Goal: Task Accomplishment & Management: Manage account settings

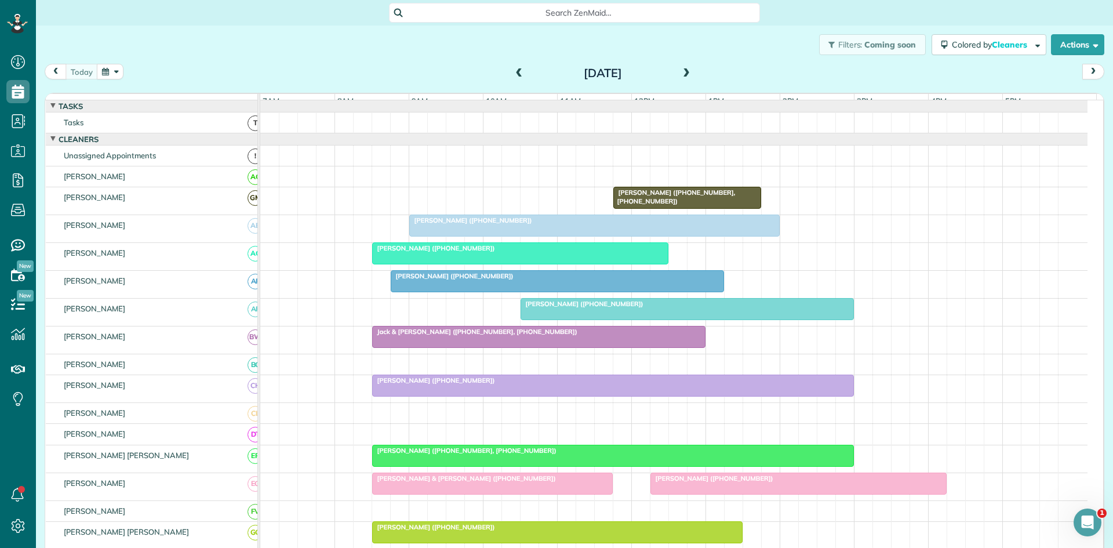
scroll to position [193, 0]
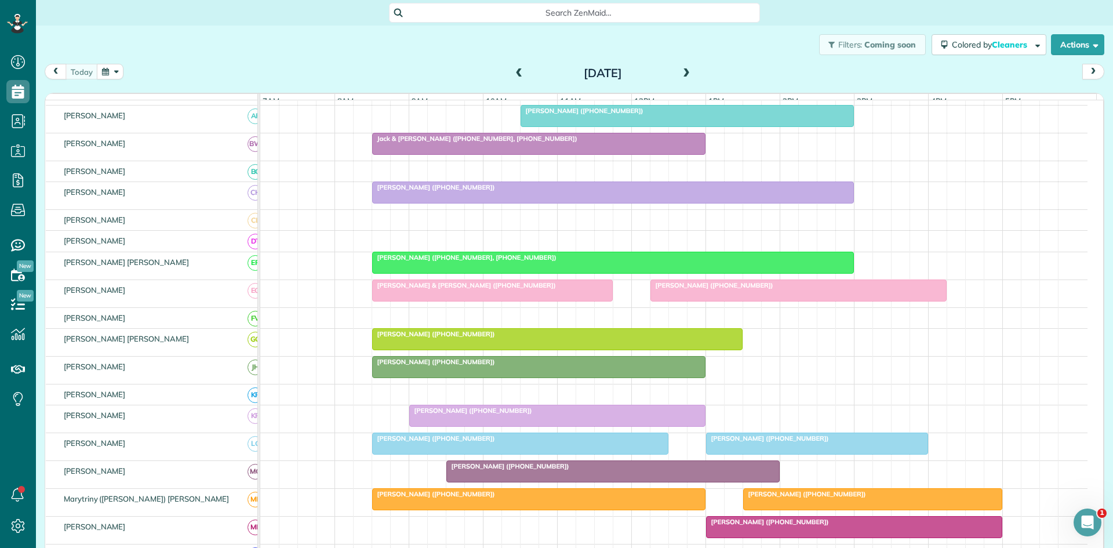
click at [475, 470] on span "[PERSON_NAME] ([PHONE_NUMBER])" at bounding box center [508, 466] width 124 height 8
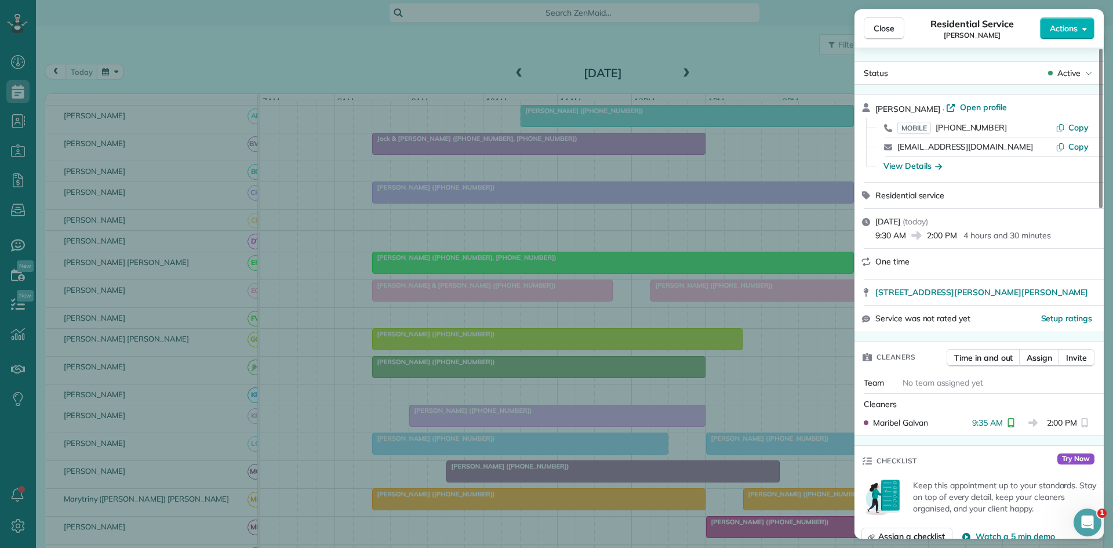
click at [376, 352] on div "Close Residential Service [PERSON_NAME] Actions Status Active [PERSON_NAME] · O…" at bounding box center [556, 274] width 1113 height 548
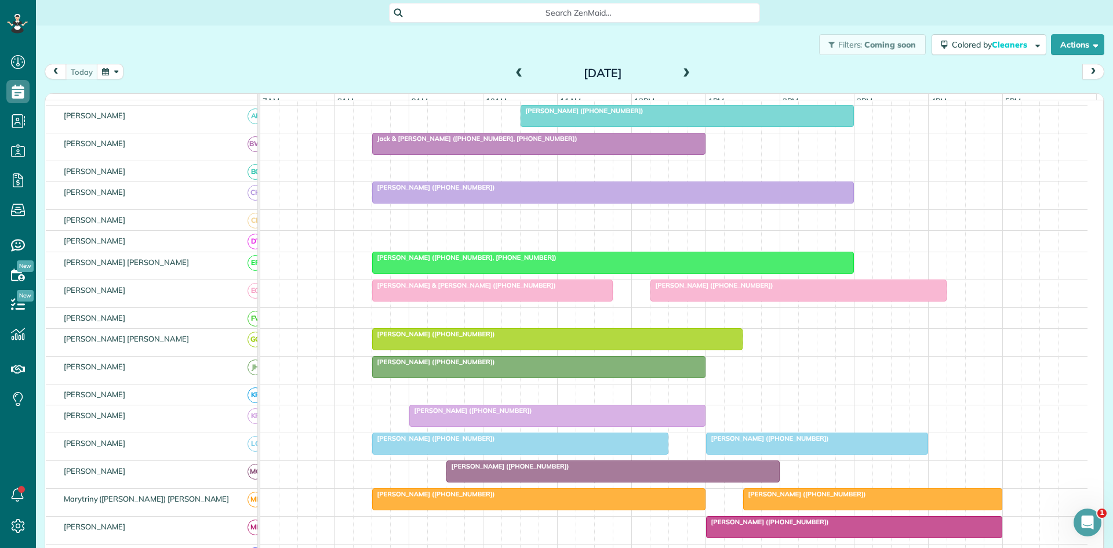
scroll to position [387, 0]
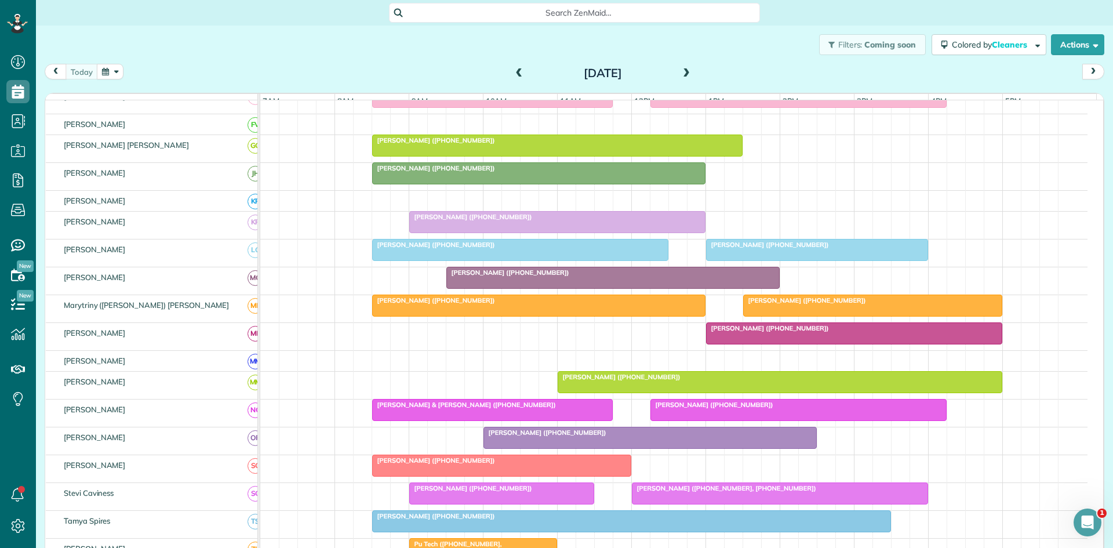
click at [567, 391] on div at bounding box center [779, 382] width 443 height 21
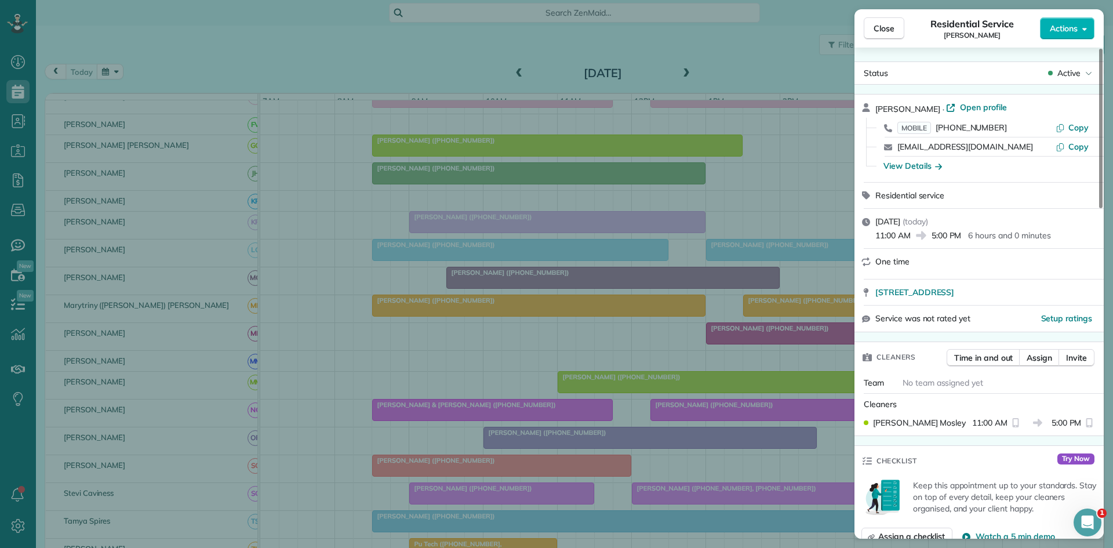
click at [572, 345] on div "Close Residential Service [PERSON_NAME] Actions Status Active [PERSON_NAME] · O…" at bounding box center [556, 274] width 1113 height 548
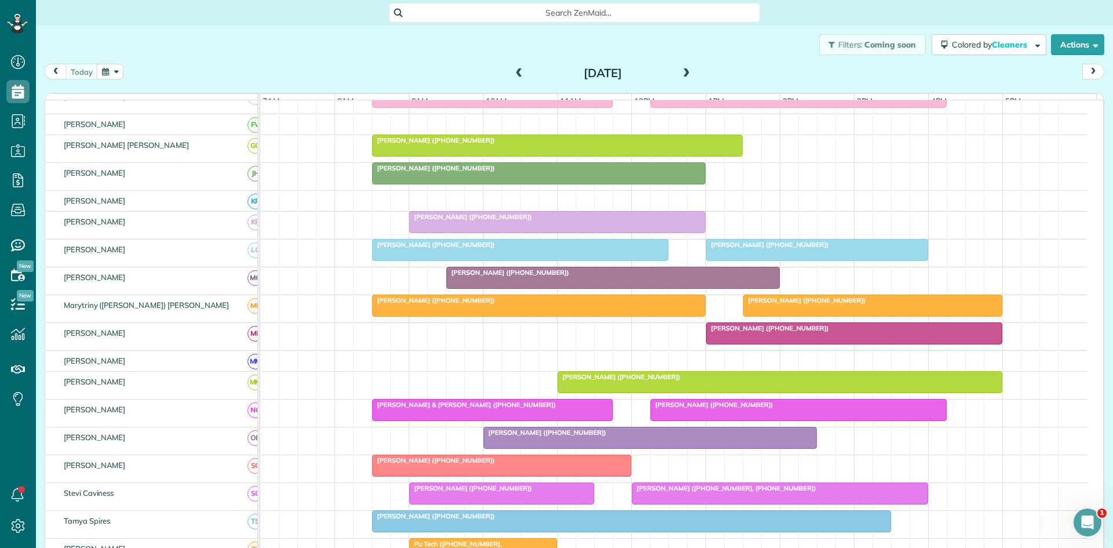
click at [519, 447] on div at bounding box center [650, 437] width 332 height 21
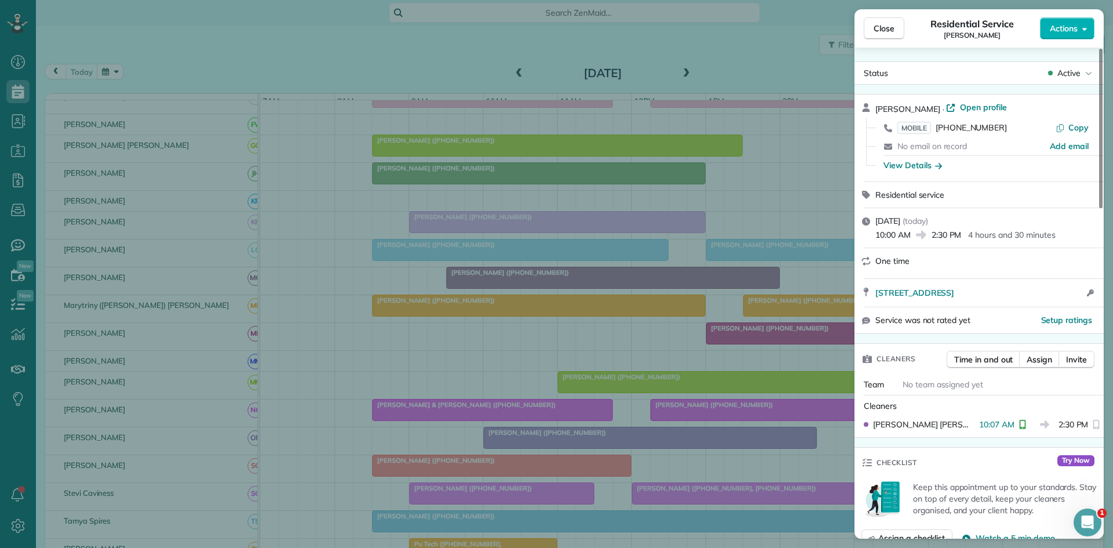
click at [435, 365] on div "Close Residential Service [PERSON_NAME] Actions Status Active [PERSON_NAME] · O…" at bounding box center [556, 274] width 1113 height 548
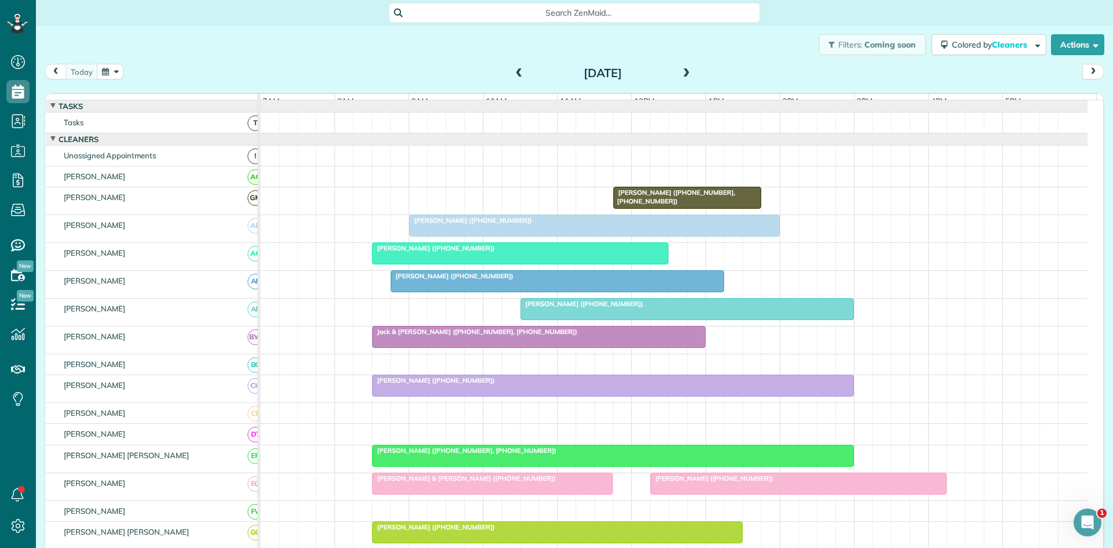
click at [559, 308] on span "[PERSON_NAME] ([PHONE_NUMBER])" at bounding box center [582, 304] width 124 height 8
